Goal: Task Accomplishment & Management: Complete application form

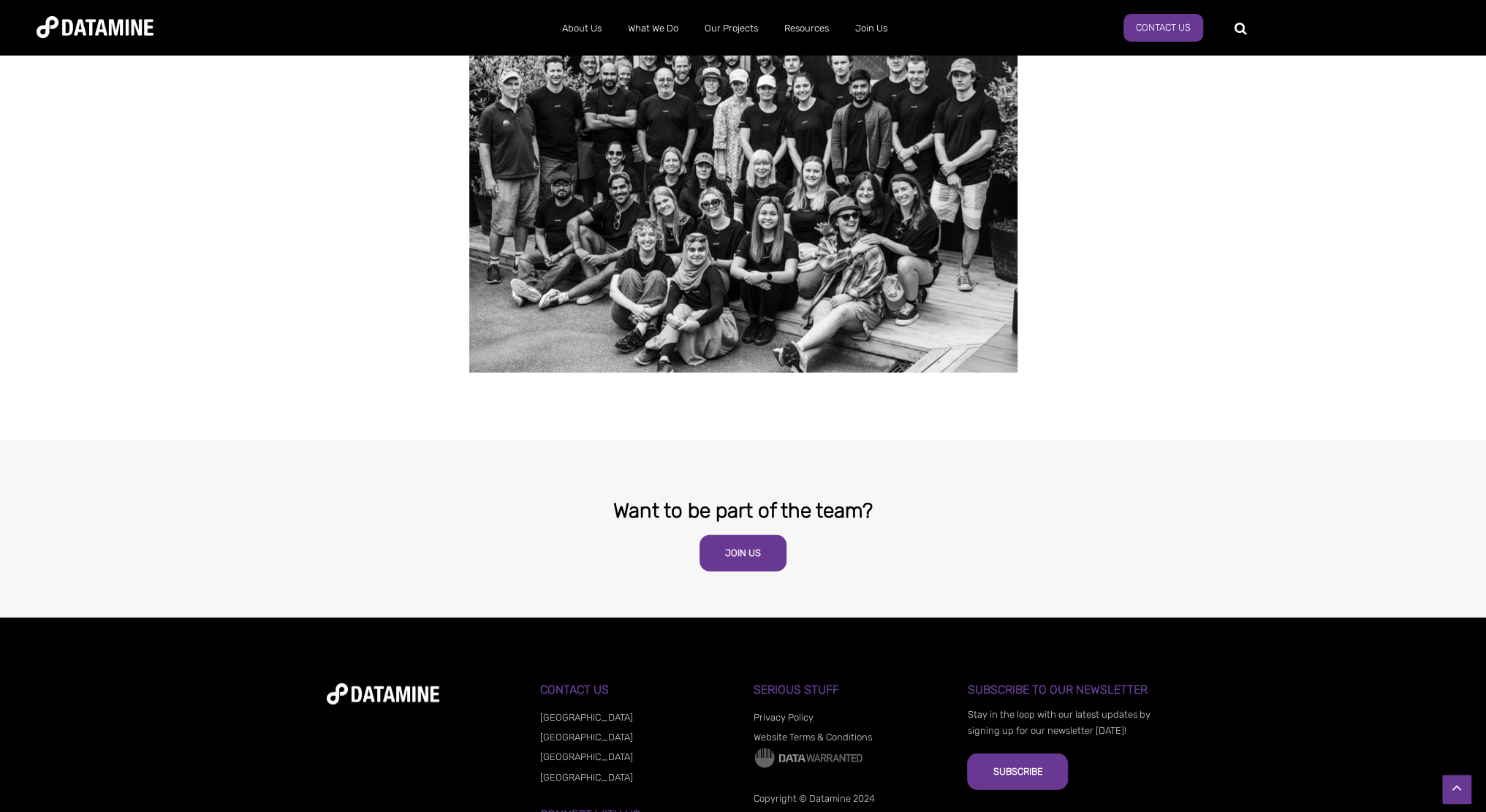
scroll to position [2844, 0]
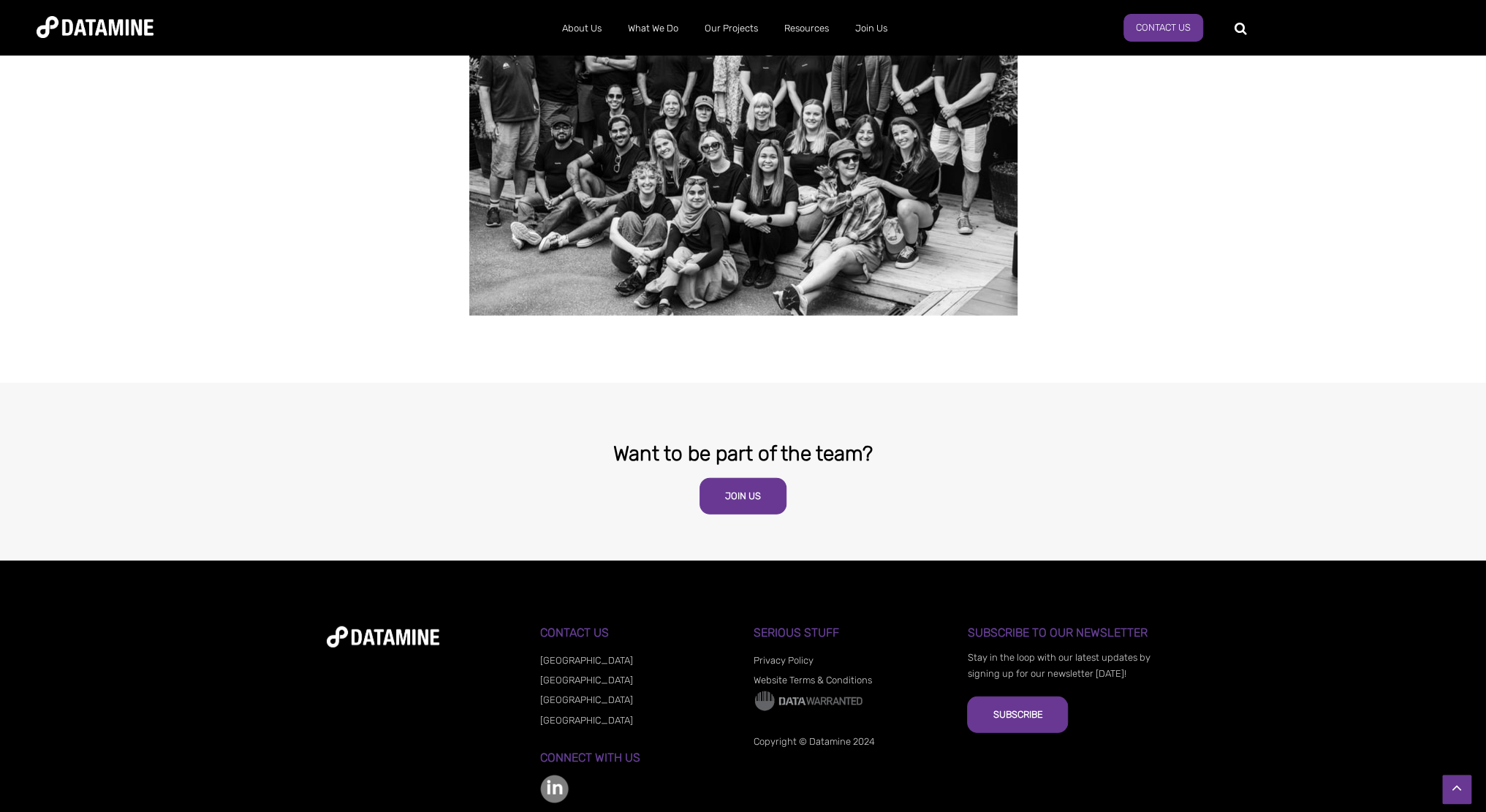
click at [571, 715] on link "[GEOGRAPHIC_DATA]" at bounding box center [586, 720] width 93 height 11
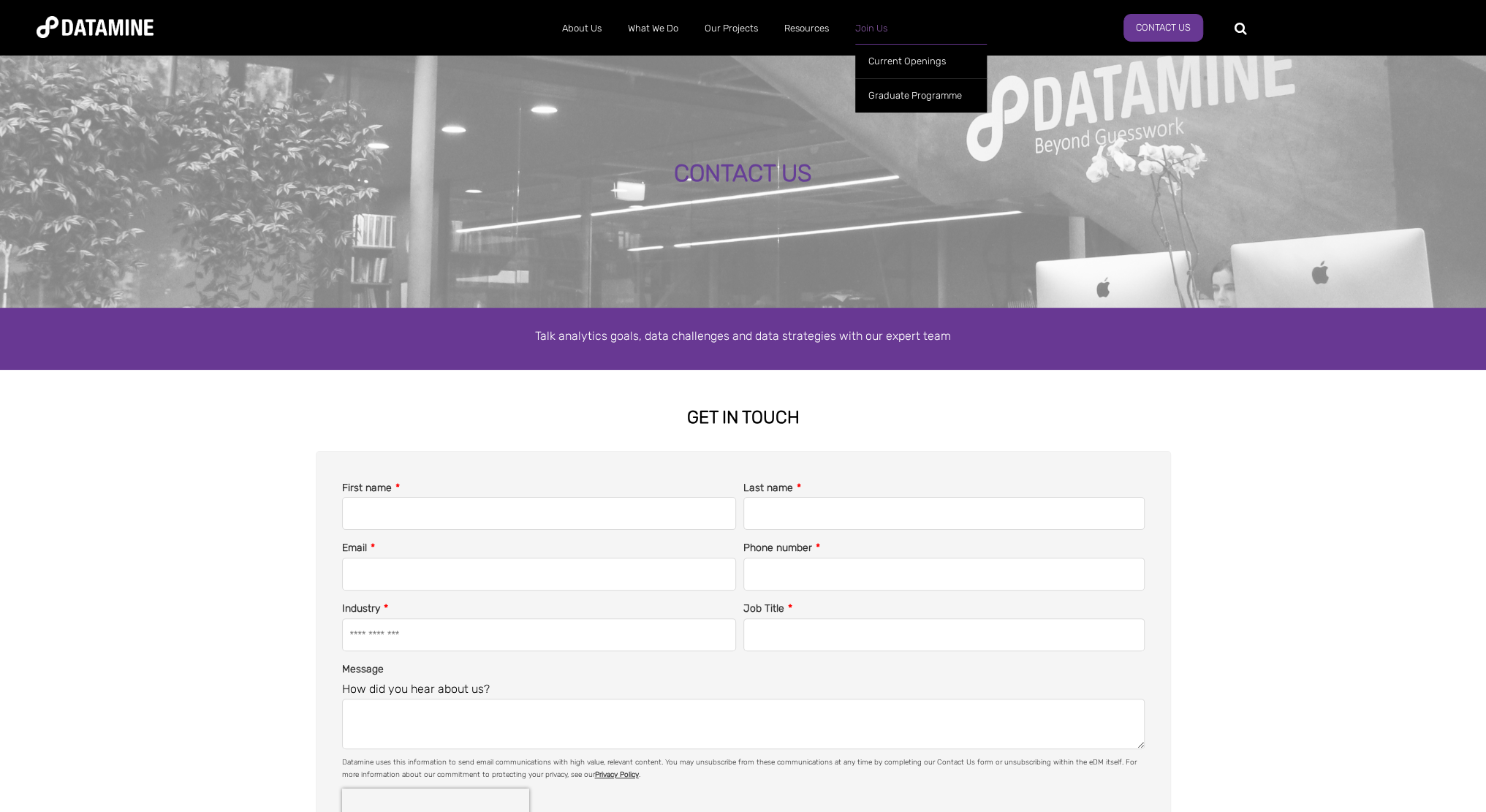
click at [874, 23] on link "Join Us" at bounding box center [871, 28] width 59 height 38
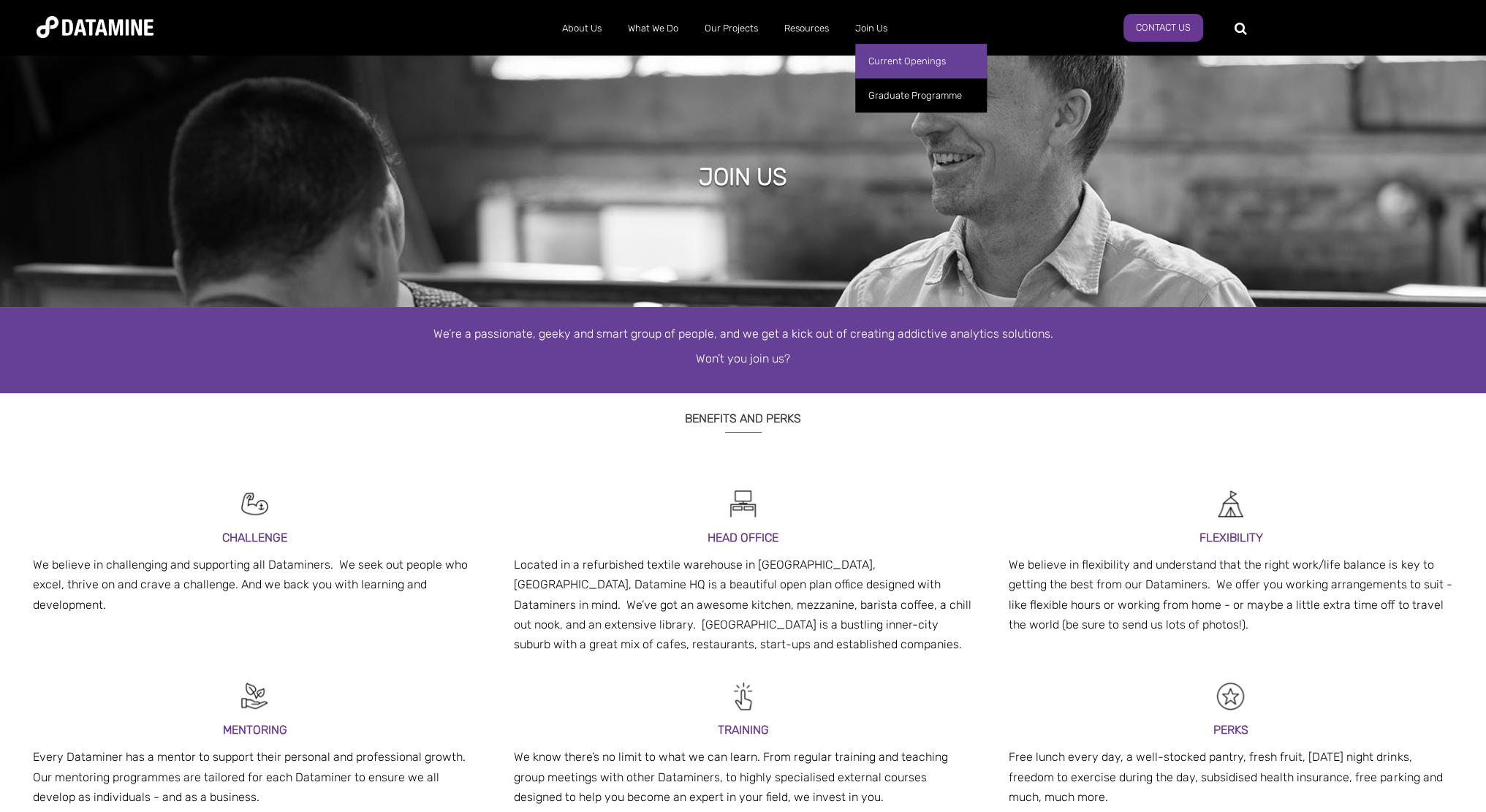
click at [887, 60] on link "Current Openings" at bounding box center [921, 60] width 131 height 34
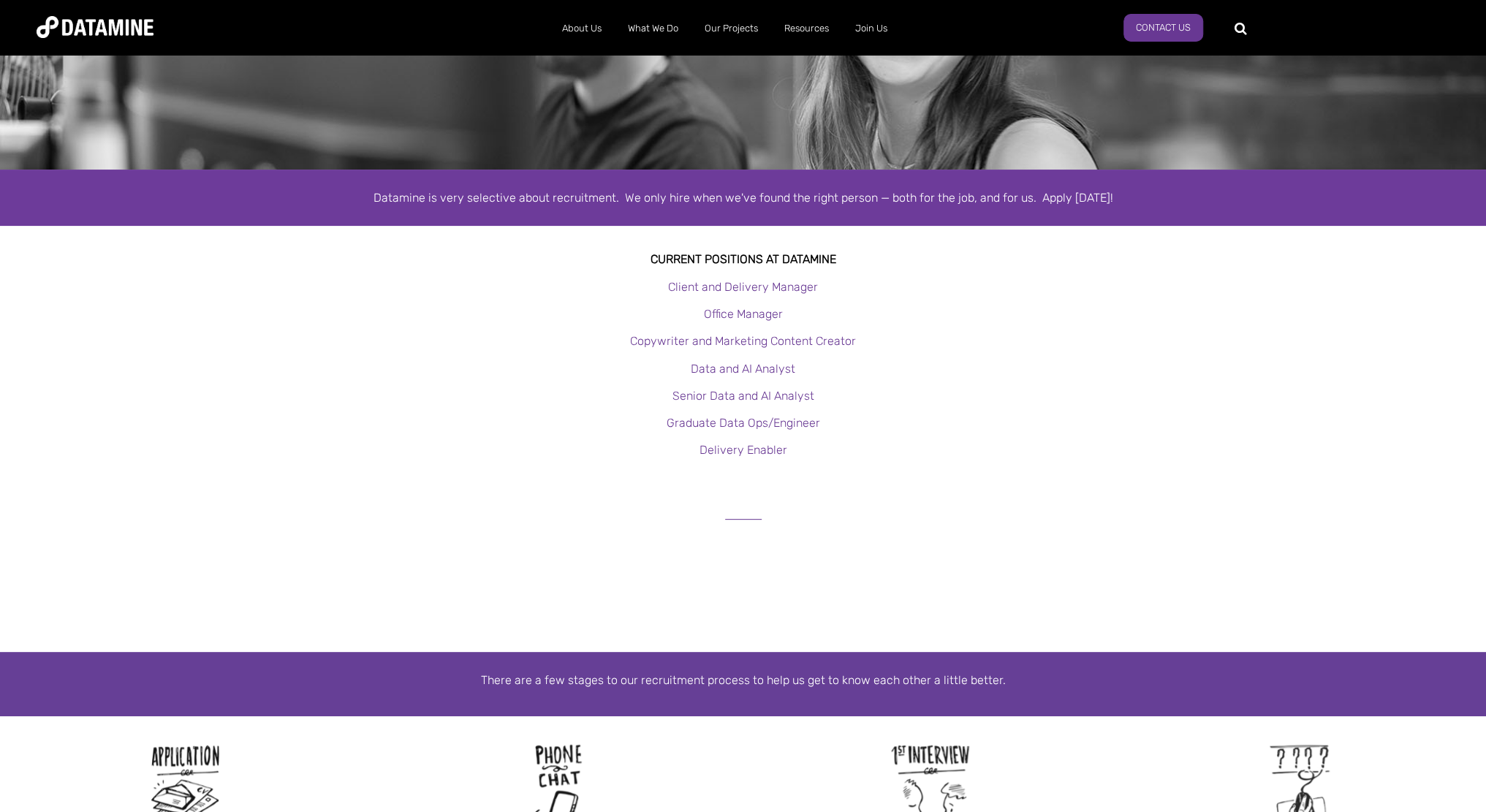
scroll to position [292, 0]
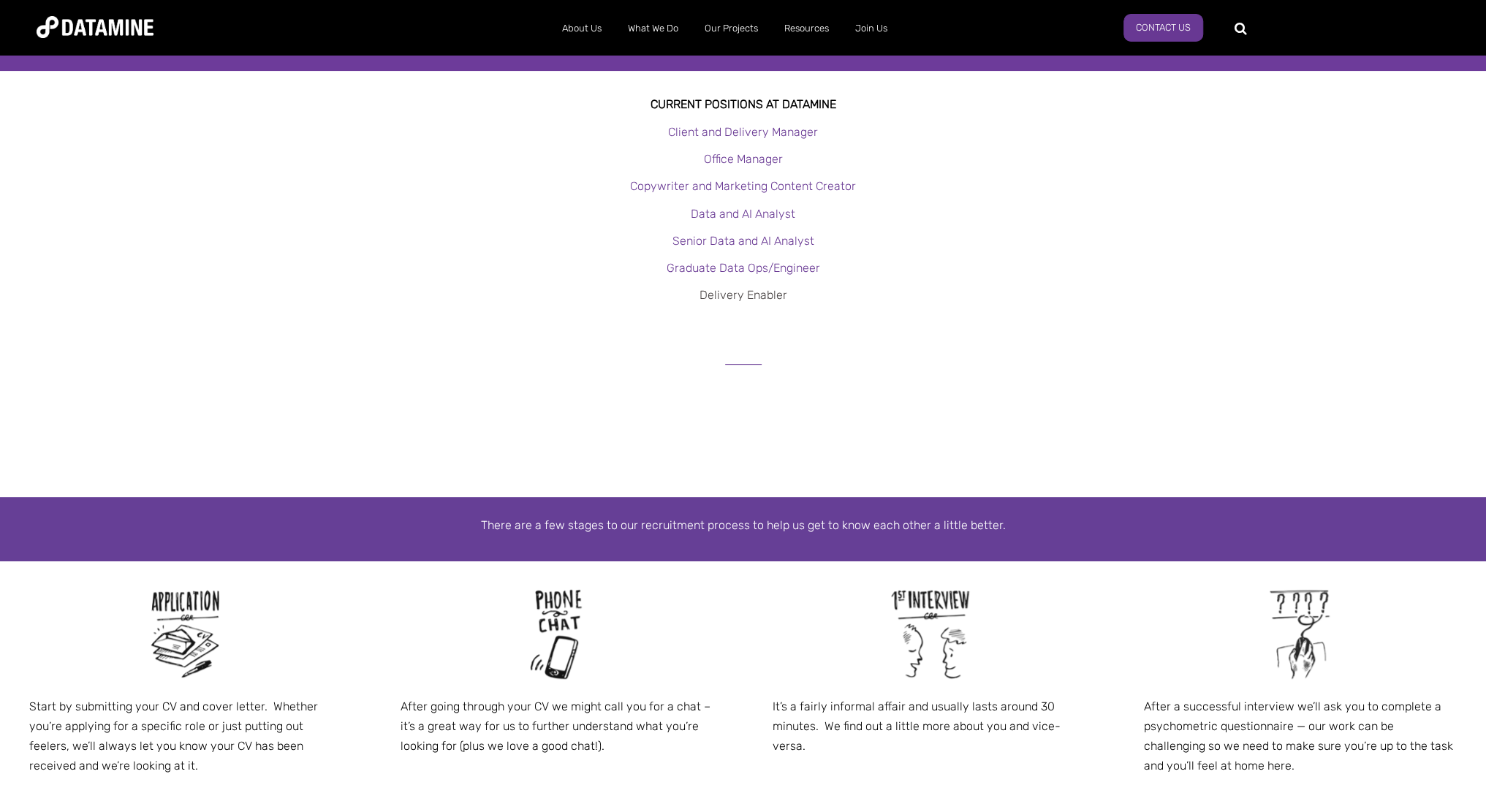
click at [762, 296] on link "Delivery Enabler" at bounding box center [743, 295] width 88 height 14
